Goal: Task Accomplishment & Management: Use online tool/utility

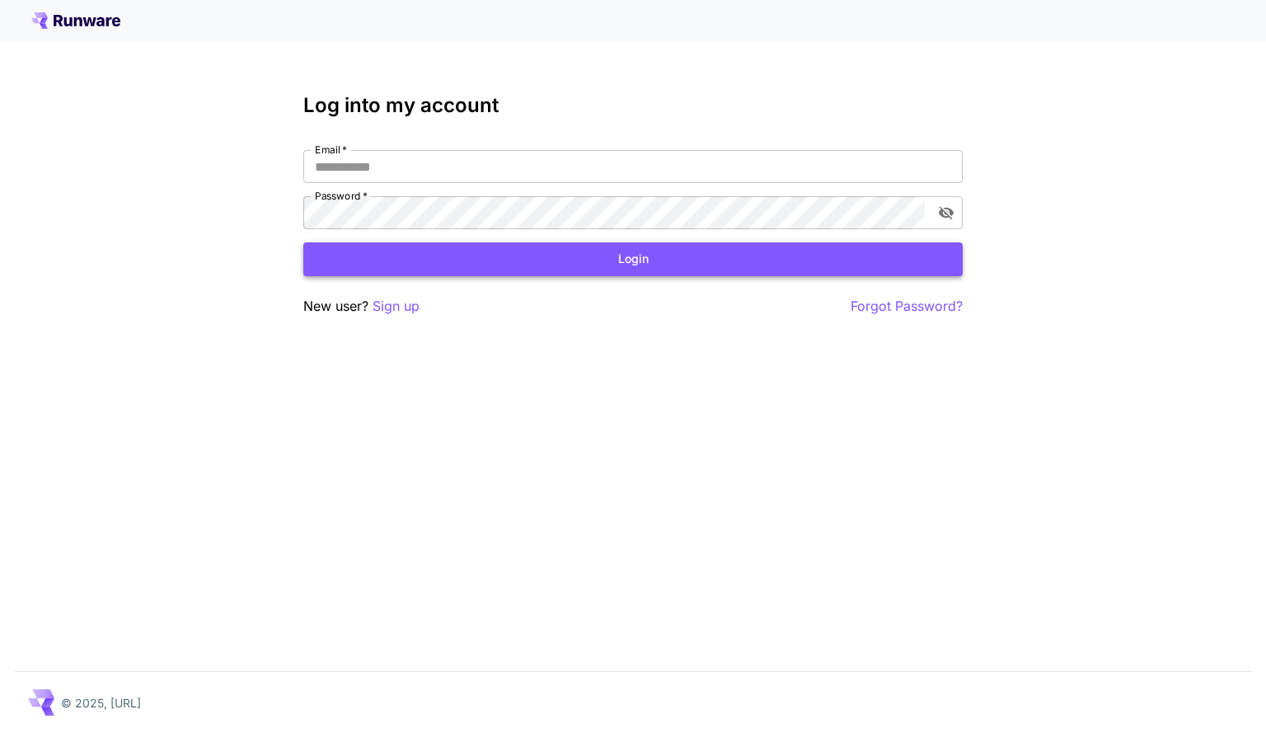
type input "**********"
click at [579, 251] on button "Login" at bounding box center [632, 259] width 659 height 34
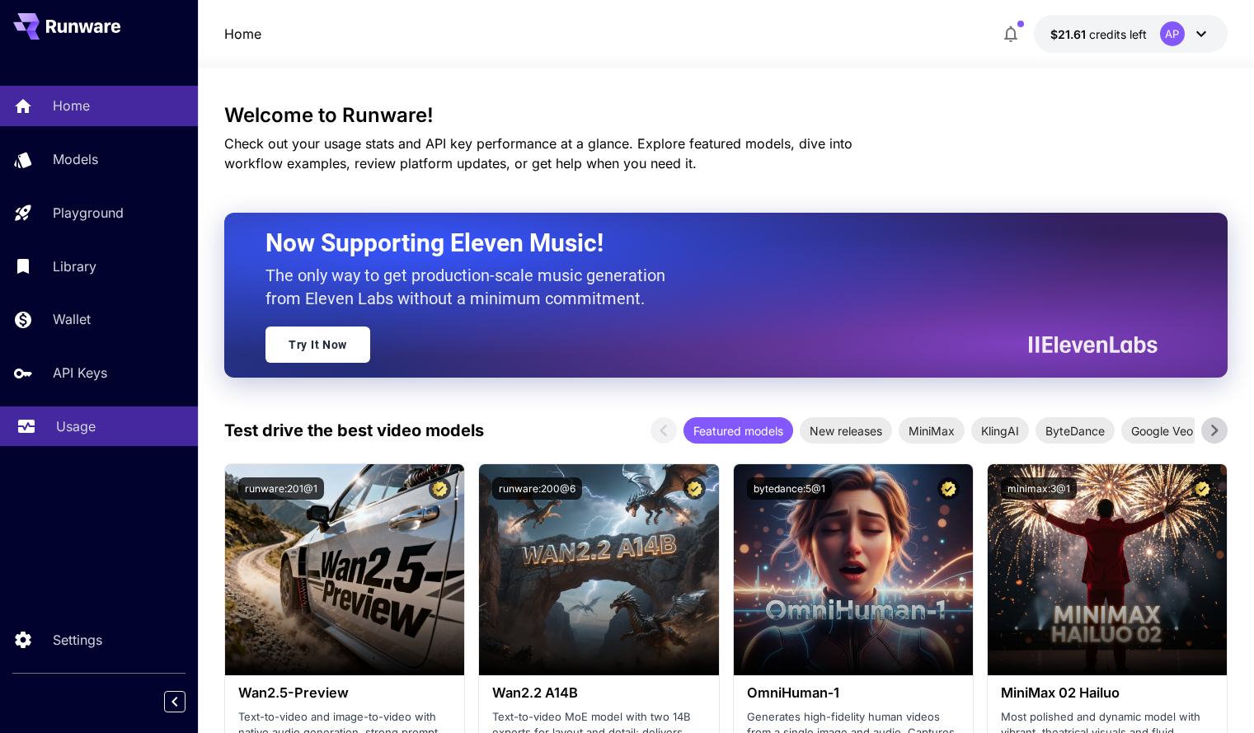
click at [72, 418] on p "Usage" at bounding box center [76, 426] width 40 height 20
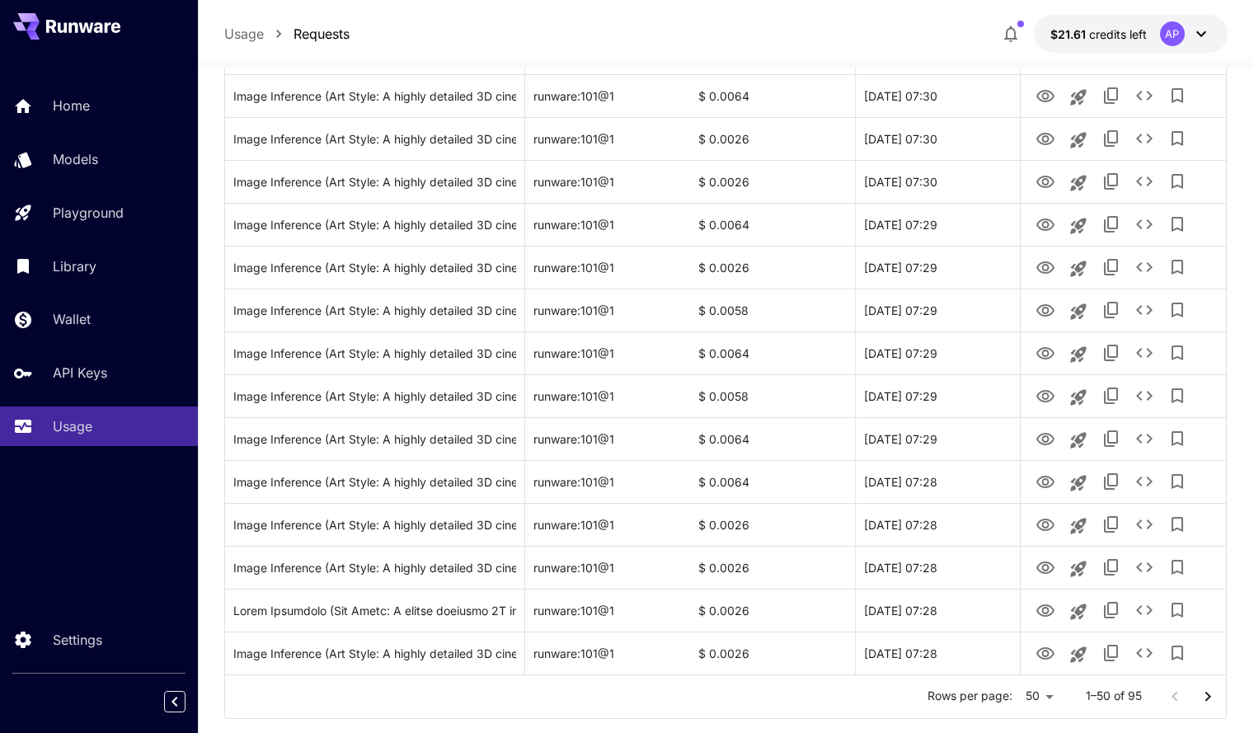
scroll to position [1828, 0]
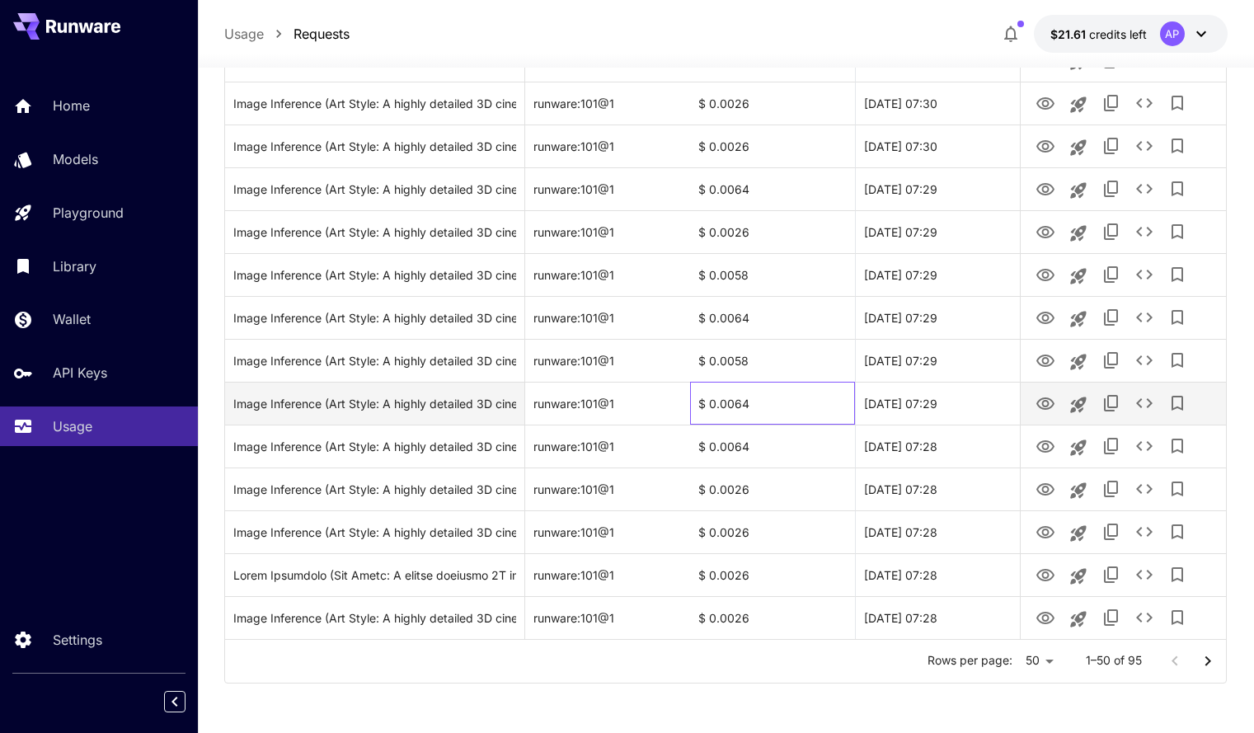
click at [734, 405] on div "$ 0.0064" at bounding box center [772, 403] width 165 height 43
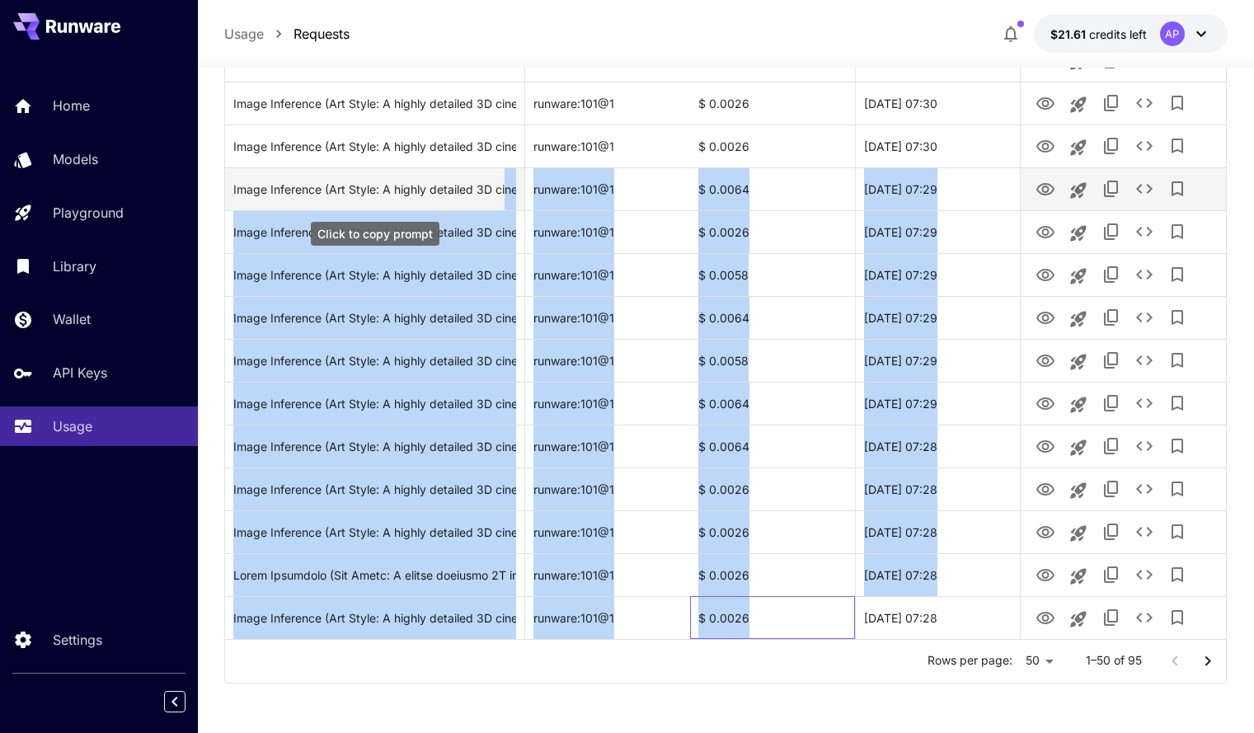
drag, startPoint x: 760, startPoint y: 614, endPoint x: 504, endPoint y: 199, distance: 487.0
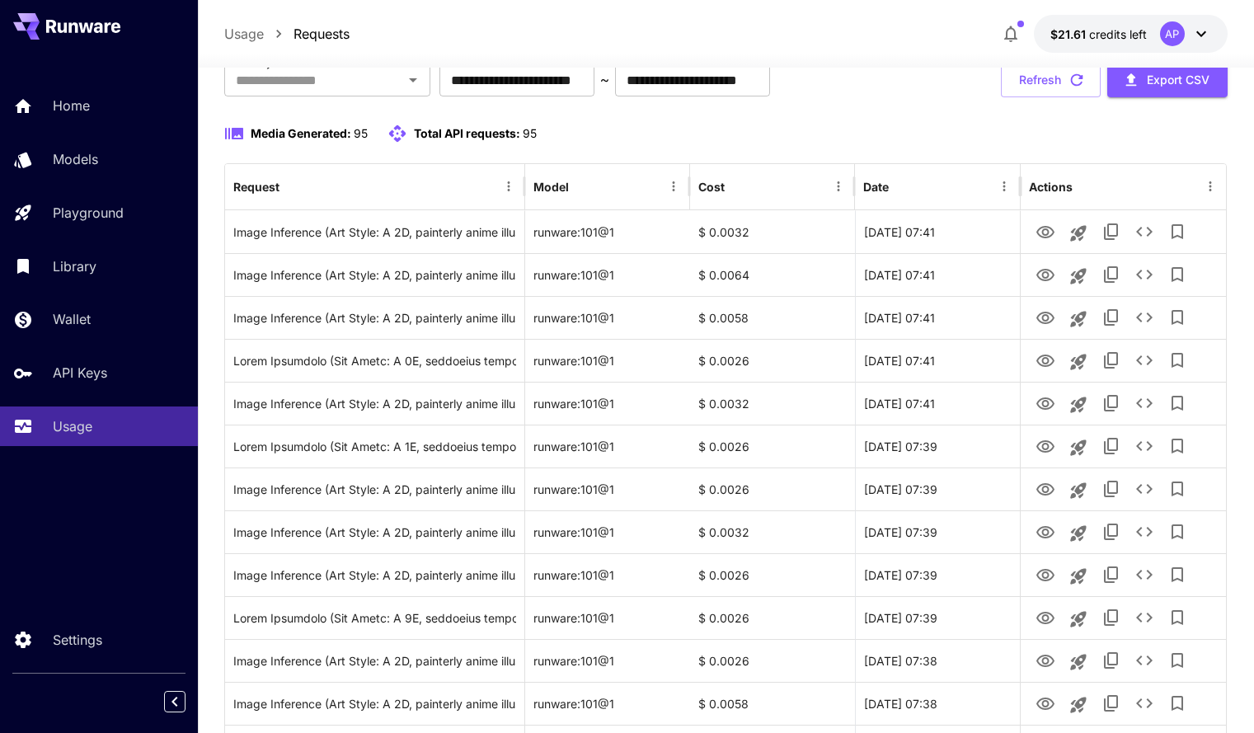
scroll to position [0, 0]
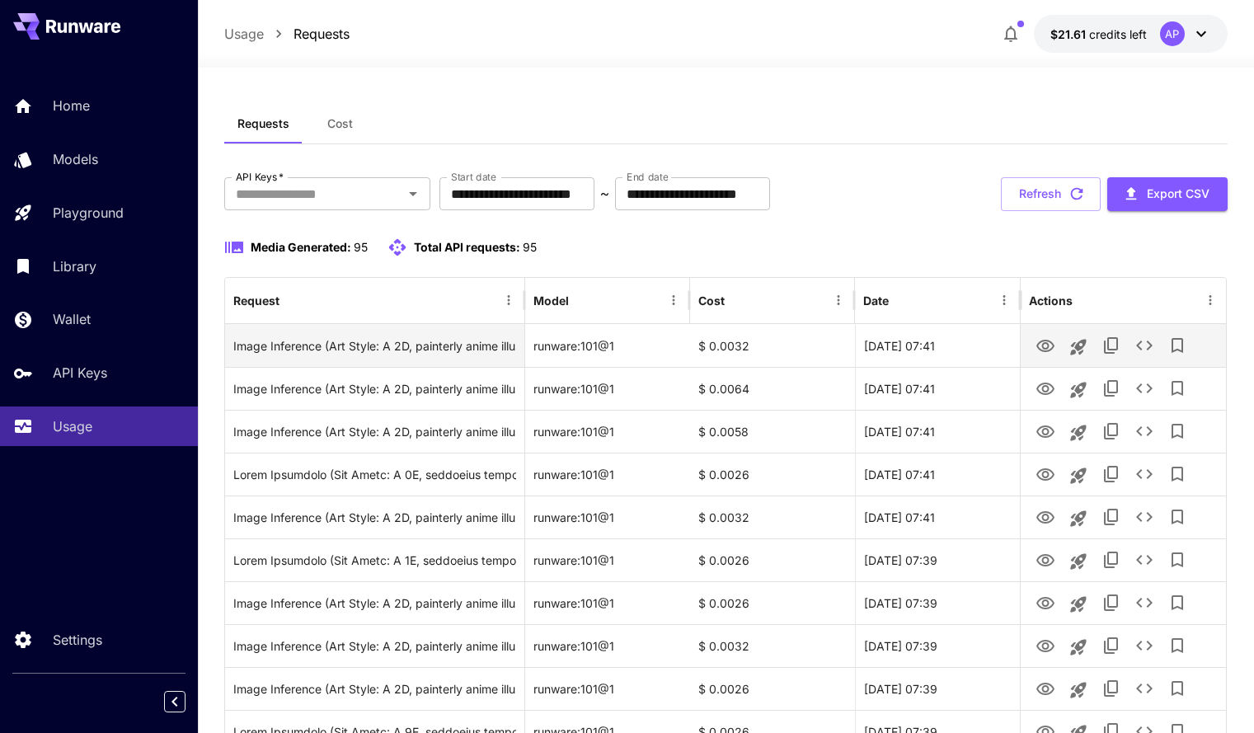
drag, startPoint x: 992, startPoint y: 614, endPoint x: 231, endPoint y: 347, distance: 807.1
copy div "Image Inference (Art Style: A 2D, painterly anime illustration in Studio Ghibli…"
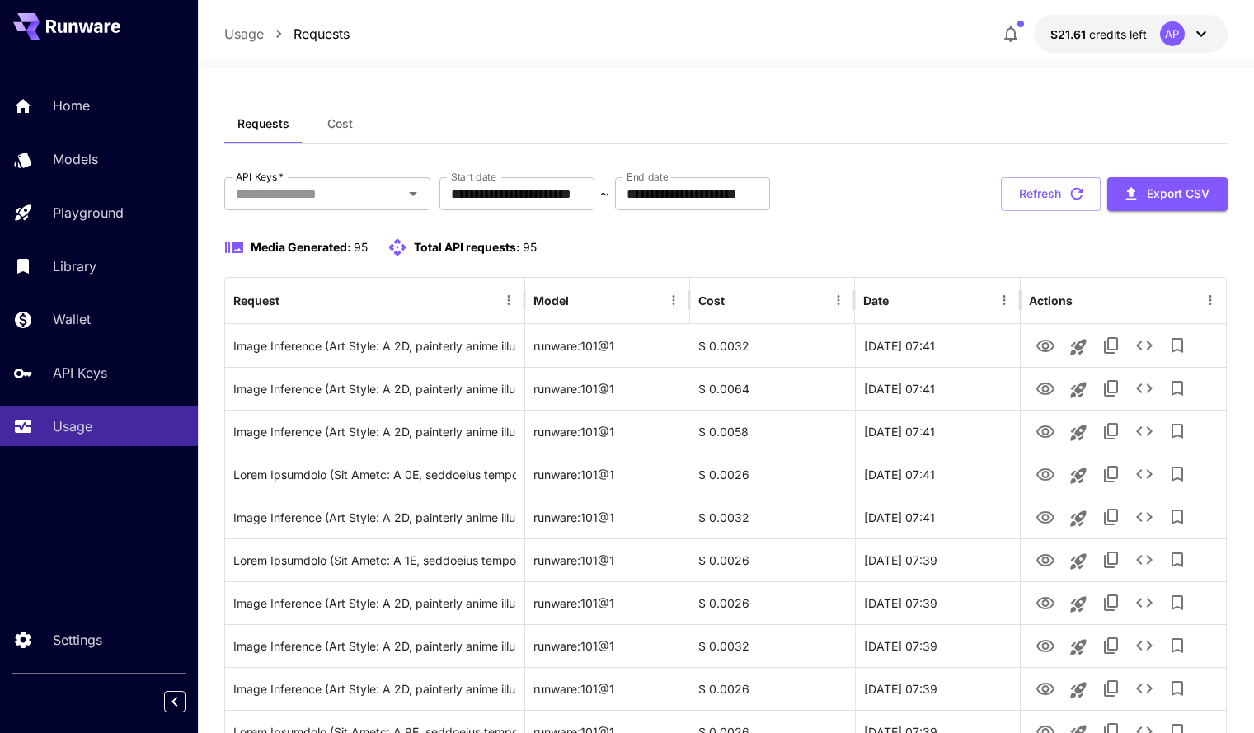
click at [601, 262] on div "Media Generated: 95 Total API requests: 95" at bounding box center [725, 257] width 1003 height 40
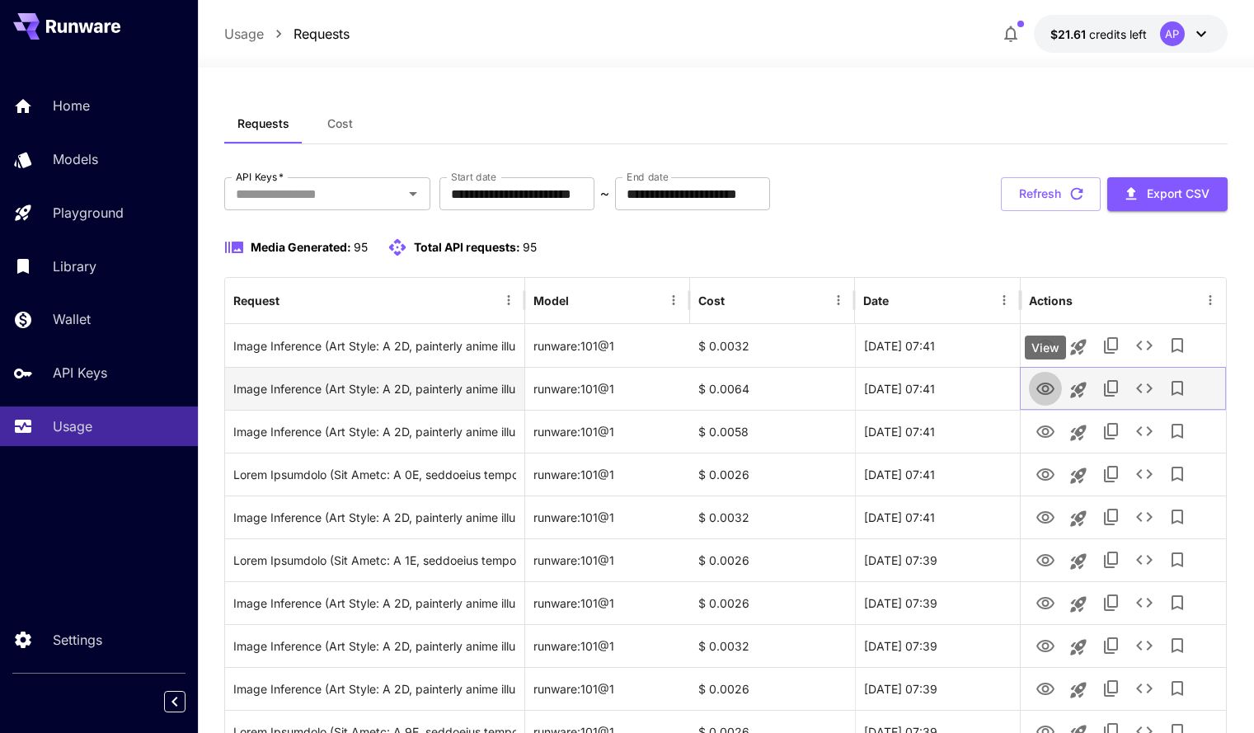
click at [1044, 384] on icon "View" at bounding box center [1045, 389] width 20 height 20
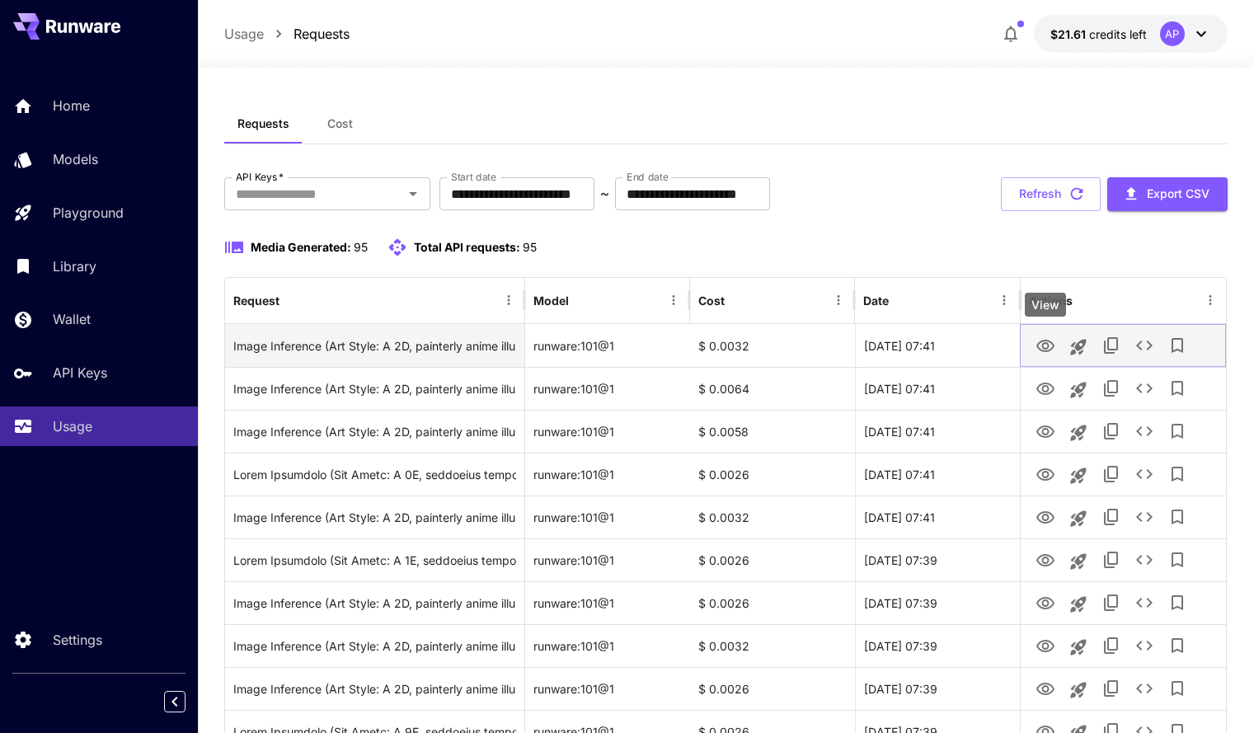
click at [1048, 335] on link "View" at bounding box center [1045, 345] width 20 height 21
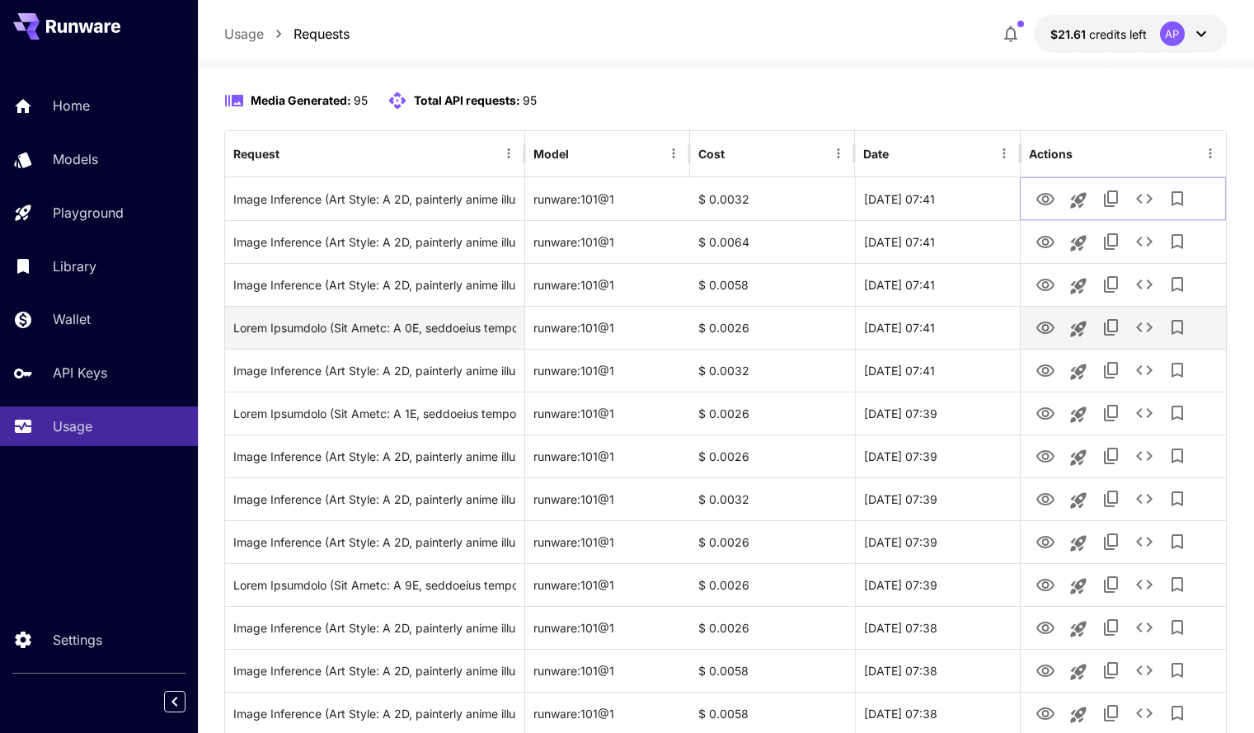
scroll to position [150, 0]
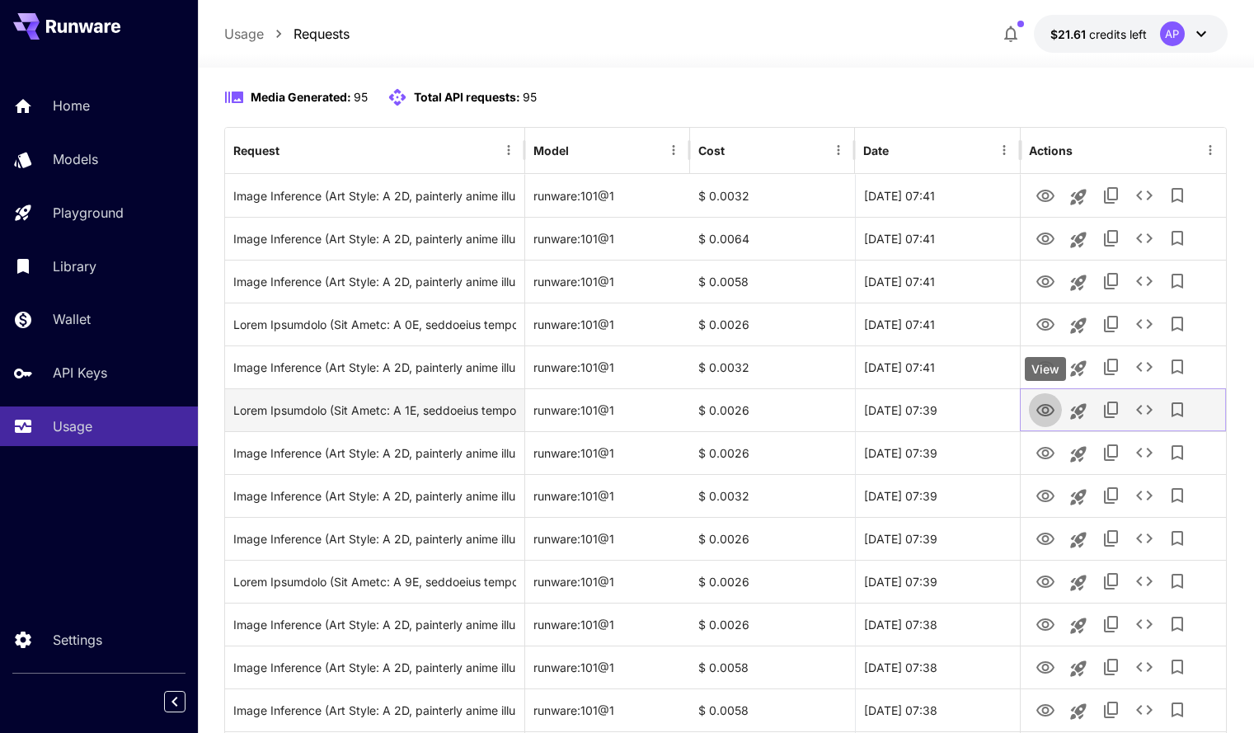
click at [1045, 406] on icon "View" at bounding box center [1045, 411] width 20 height 20
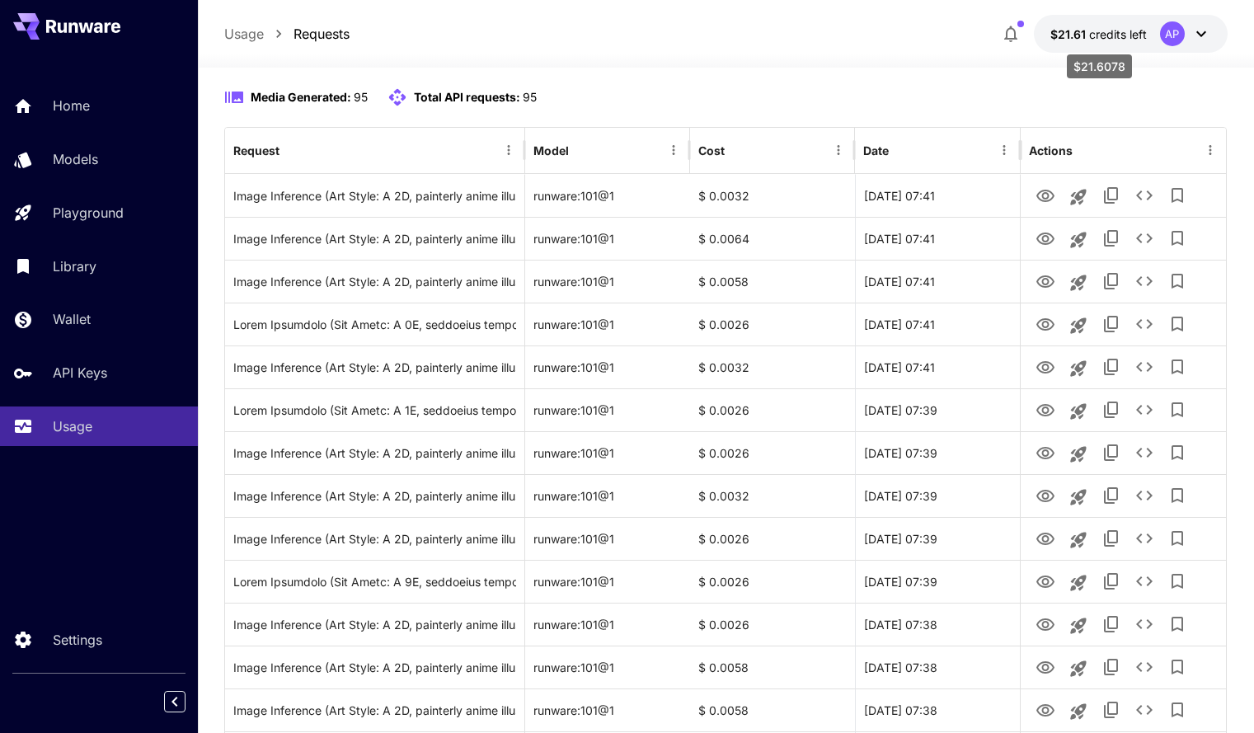
click at [1105, 28] on span "credits left" at bounding box center [1118, 34] width 58 height 14
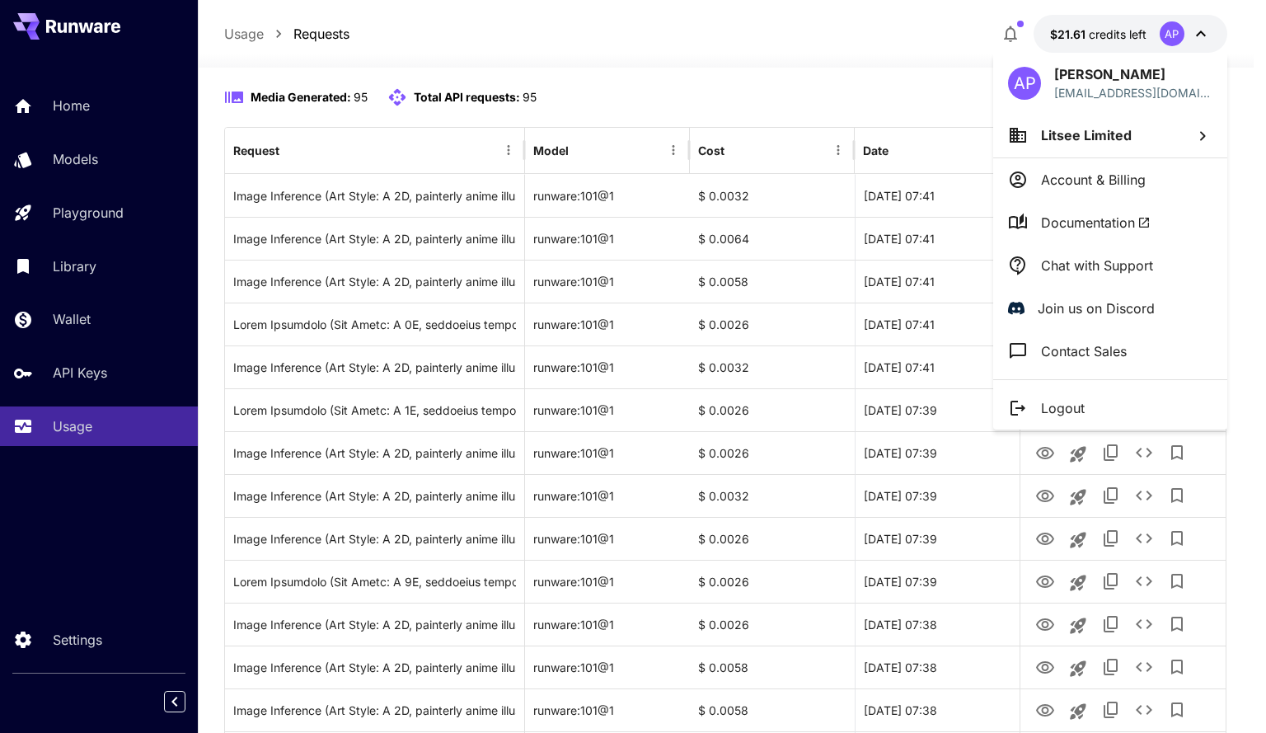
click at [709, 39] on div at bounding box center [633, 366] width 1266 height 733
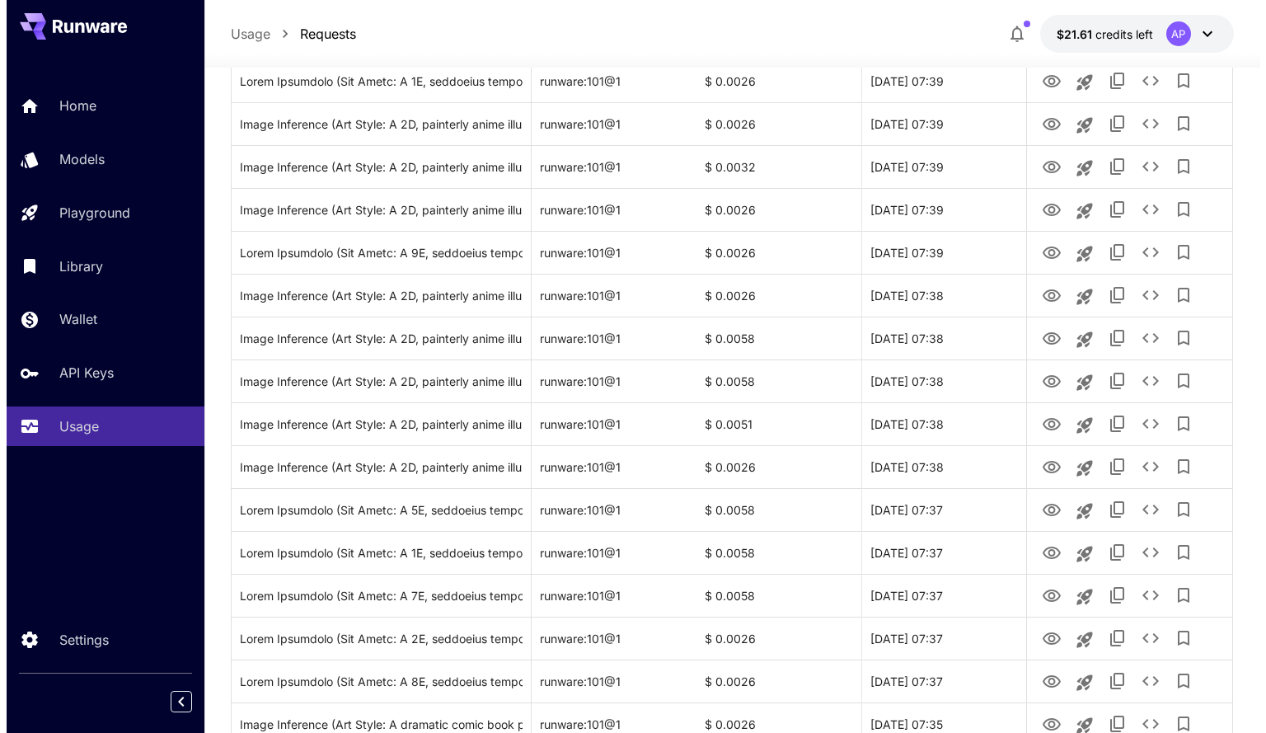
scroll to position [0, 0]
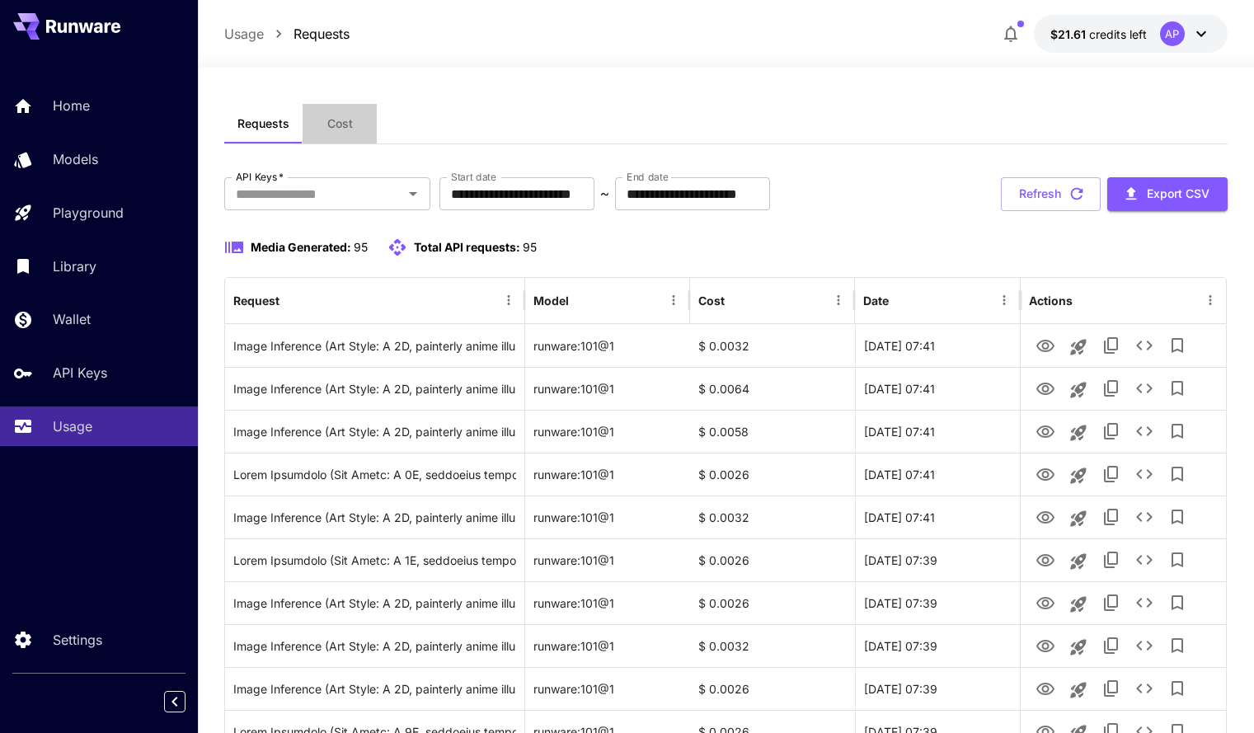
click at [346, 123] on span "Cost" at bounding box center [340, 123] width 26 height 15
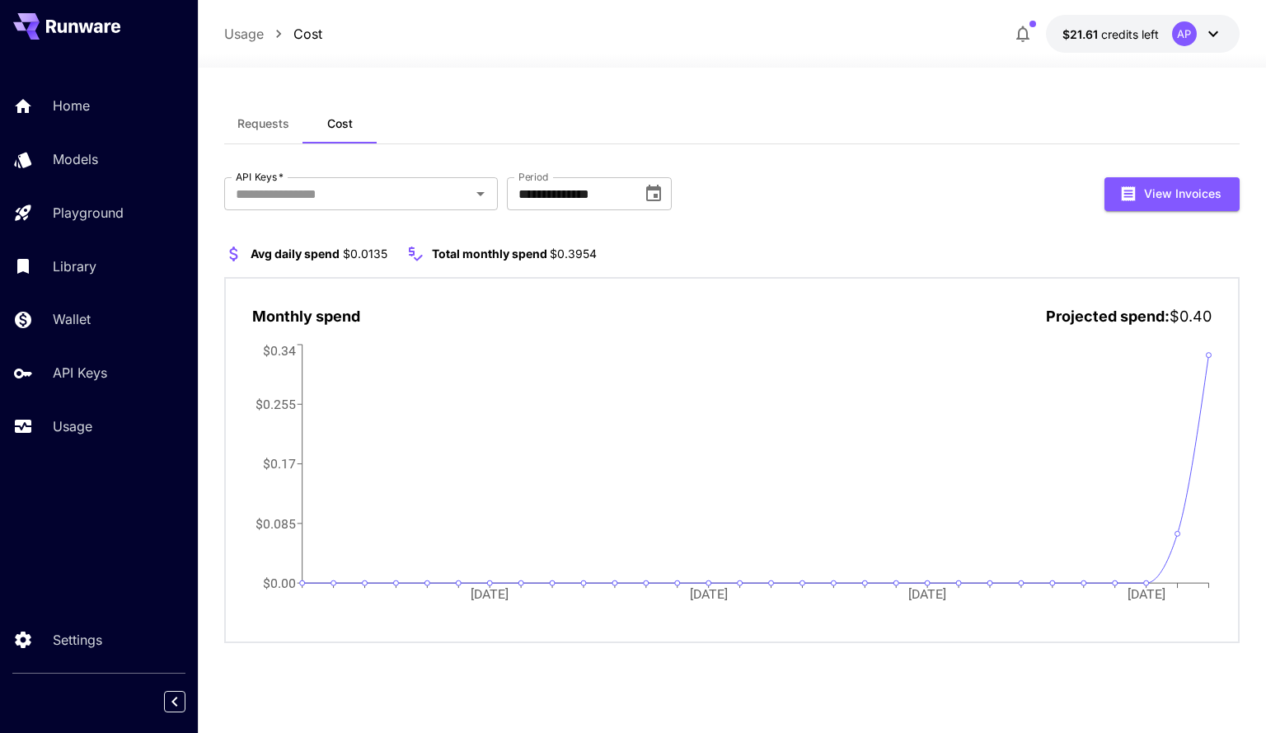
click at [260, 128] on span "Requests" at bounding box center [263, 123] width 52 height 15
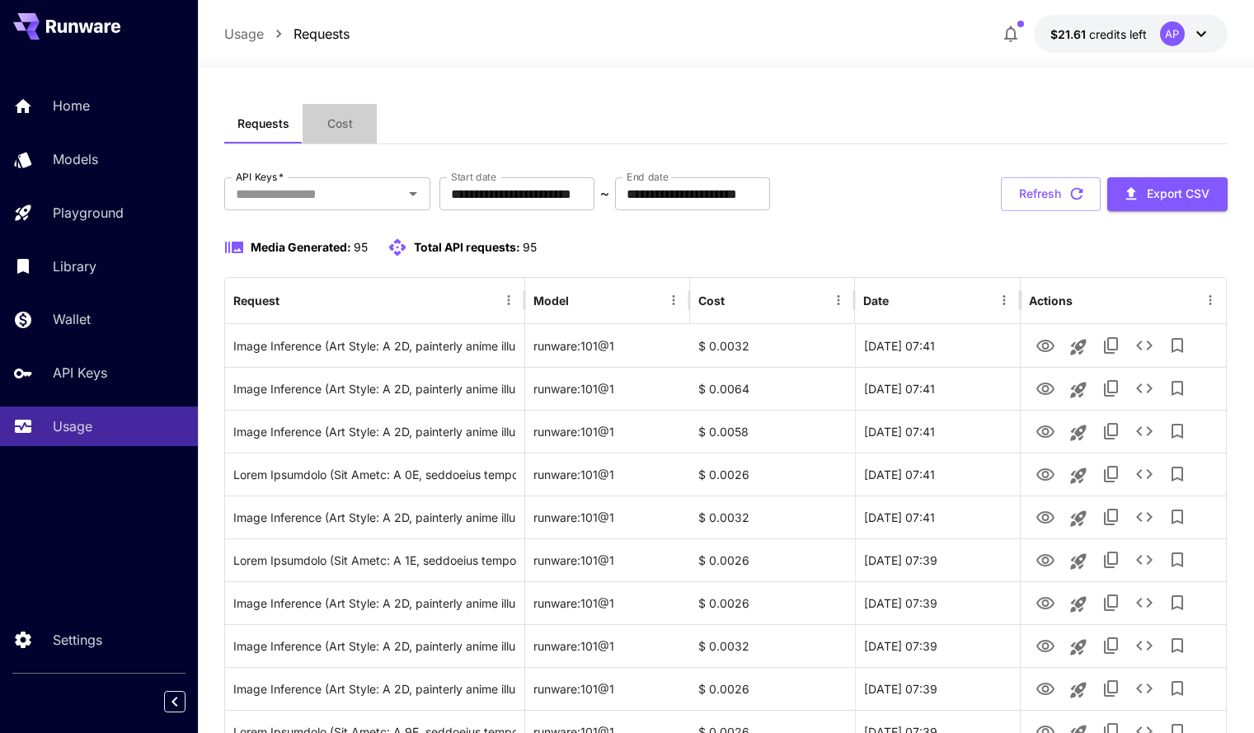
click at [335, 124] on span "Cost" at bounding box center [340, 123] width 26 height 15
